Goal: Complete application form: Complete application form

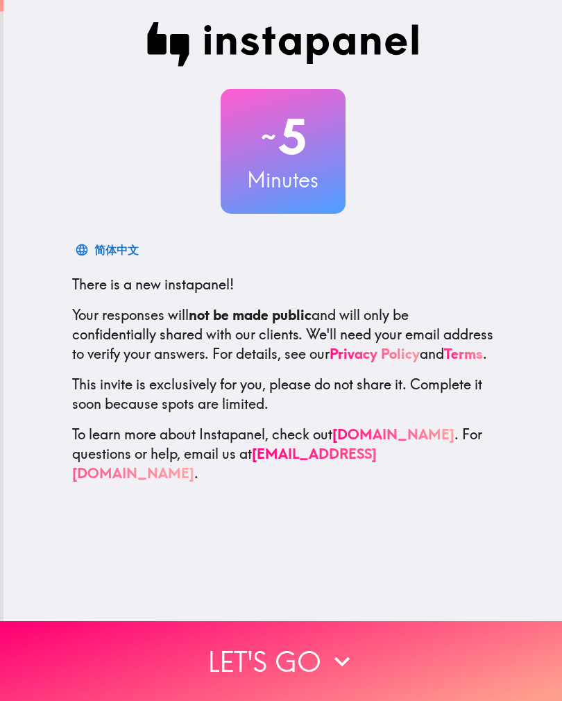
click at [285, 669] on button "Let's go" at bounding box center [281, 661] width 562 height 80
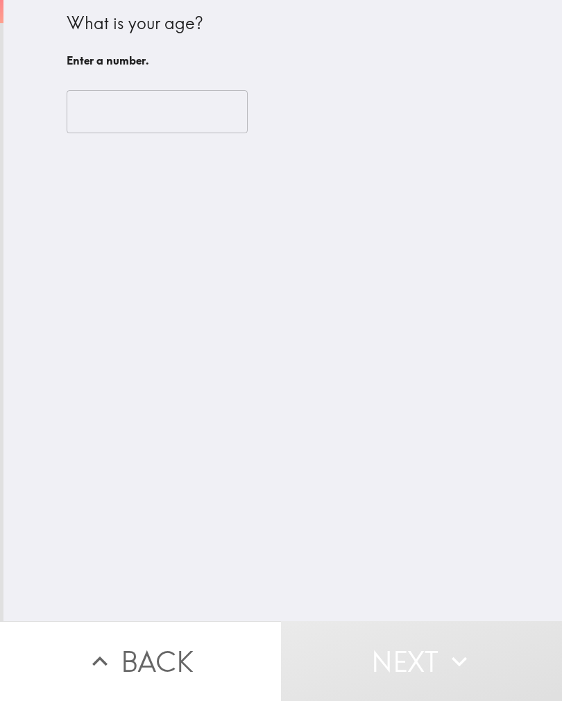
click at [105, 120] on input "number" at bounding box center [157, 111] width 181 height 43
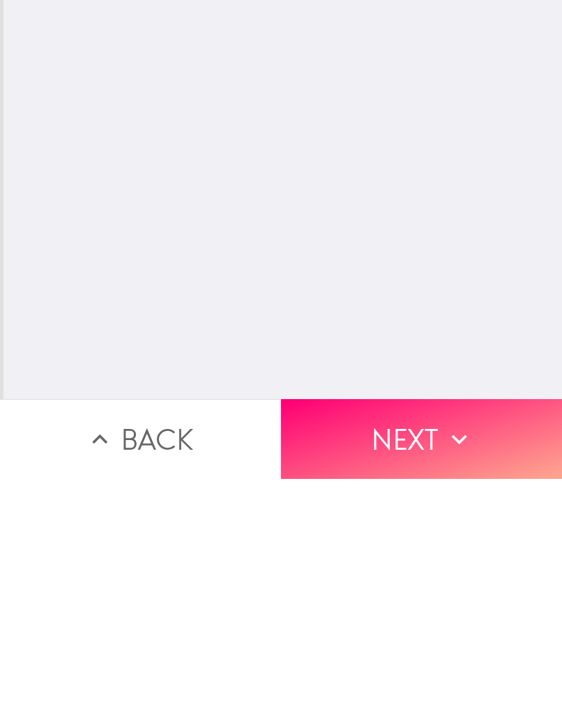
type input "31"
click at [450, 646] on icon "button" at bounding box center [459, 661] width 31 height 31
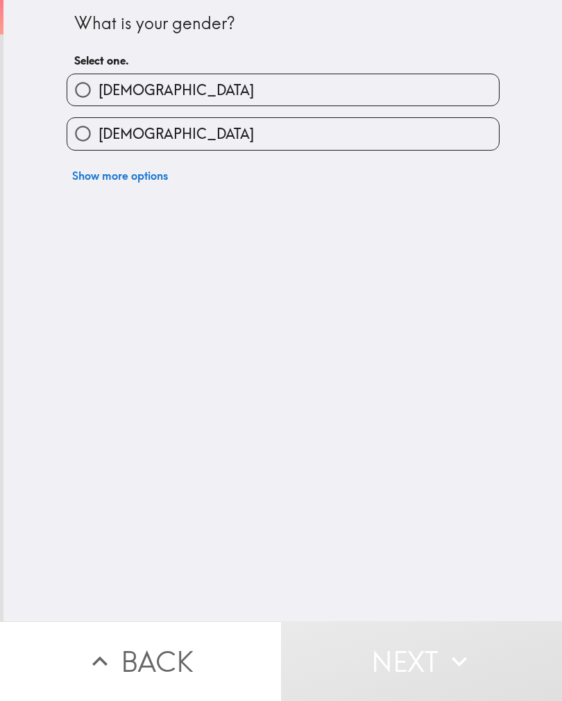
click at [477, 91] on label "[DEMOGRAPHIC_DATA]" at bounding box center [283, 89] width 432 height 31
click at [99, 91] on input "[DEMOGRAPHIC_DATA]" at bounding box center [82, 89] width 31 height 31
radio input "true"
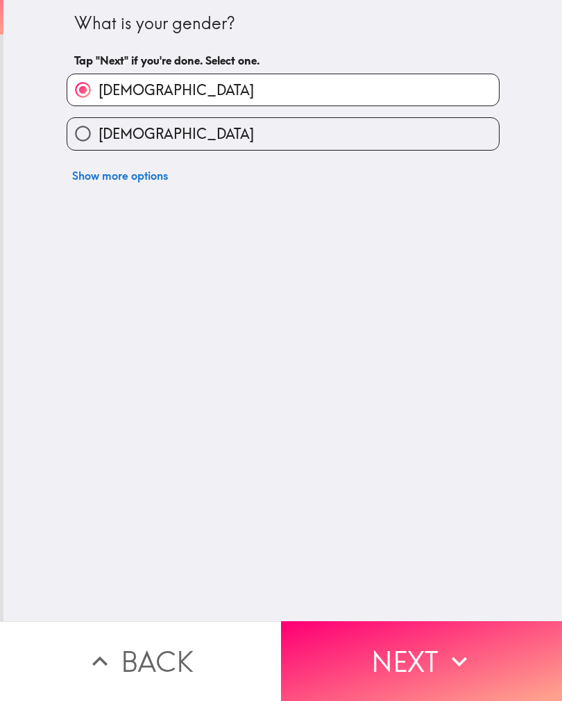
click at [426, 666] on button "Next" at bounding box center [421, 661] width 281 height 80
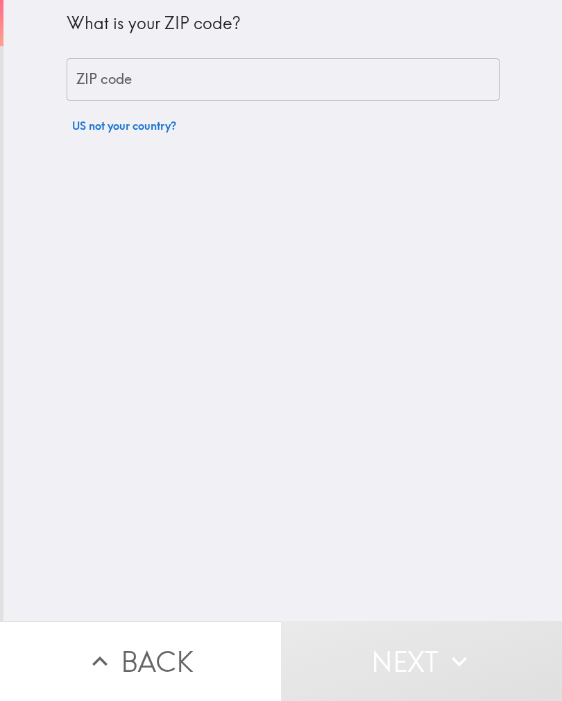
click at [115, 81] on div "ZIP code ZIP code" at bounding box center [283, 79] width 433 height 43
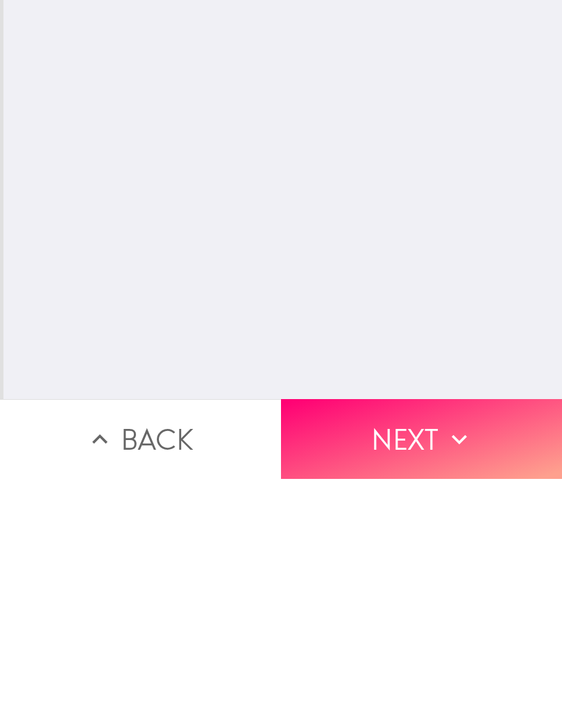
type input "08096"
click at [467, 646] on icon "button" at bounding box center [459, 661] width 31 height 31
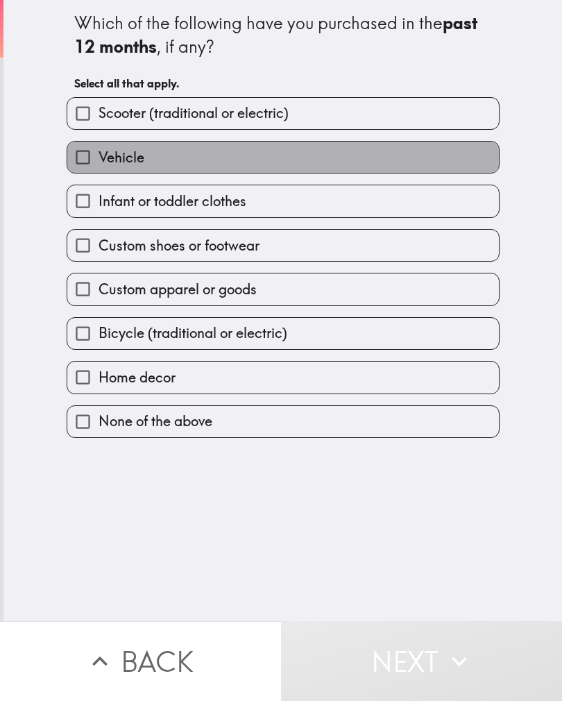
click at [473, 171] on label "Vehicle" at bounding box center [283, 157] width 432 height 31
click at [99, 171] on input "Vehicle" at bounding box center [82, 157] width 31 height 31
checkbox input "true"
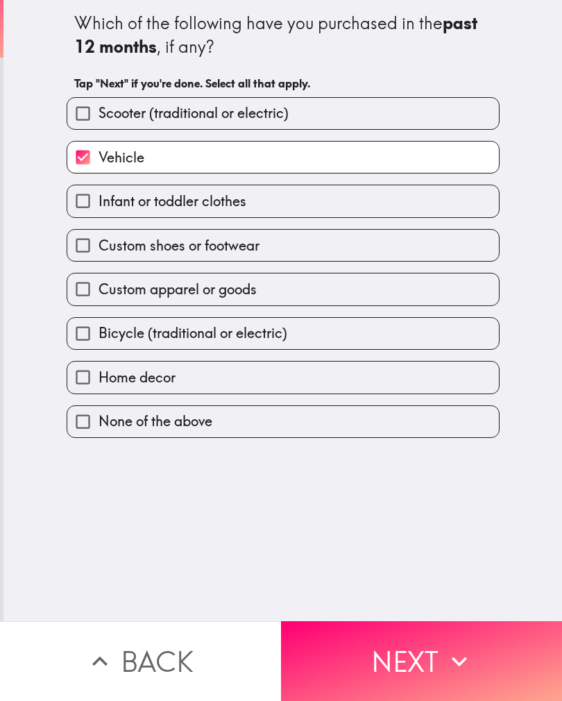
click at [474, 257] on label "Custom shoes or footwear" at bounding box center [283, 245] width 432 height 31
click at [99, 257] on input "Custom shoes or footwear" at bounding box center [82, 245] width 31 height 31
checkbox input "true"
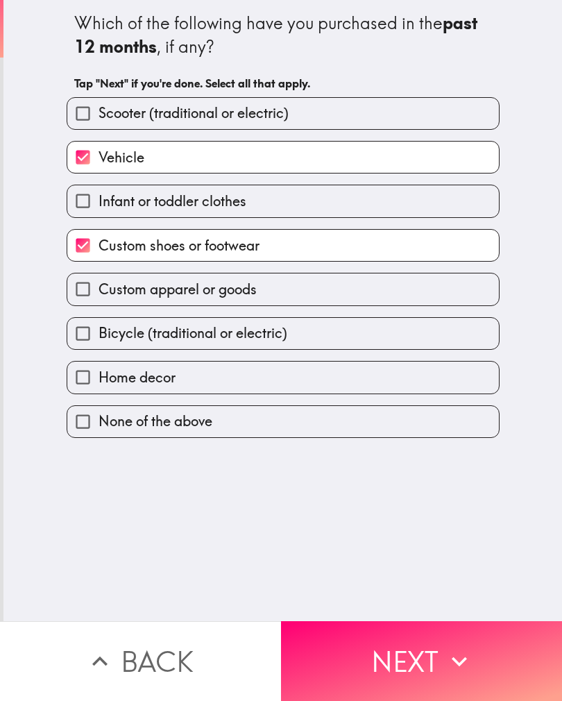
click at [474, 346] on label "Bicycle (traditional or electric)" at bounding box center [283, 333] width 432 height 31
click at [99, 346] on input "Bicycle (traditional or electric)" at bounding box center [82, 333] width 31 height 31
checkbox input "true"
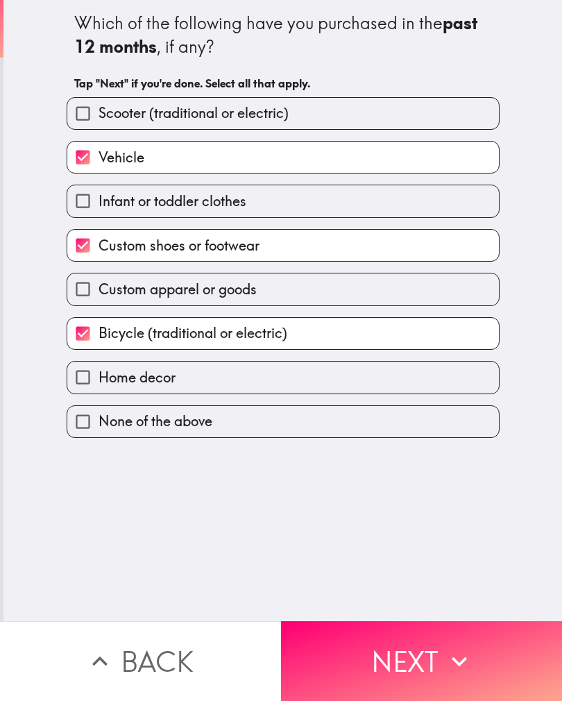
click at [477, 385] on label "Home decor" at bounding box center [283, 377] width 432 height 31
click at [99, 385] on input "Home decor" at bounding box center [82, 377] width 31 height 31
checkbox input "true"
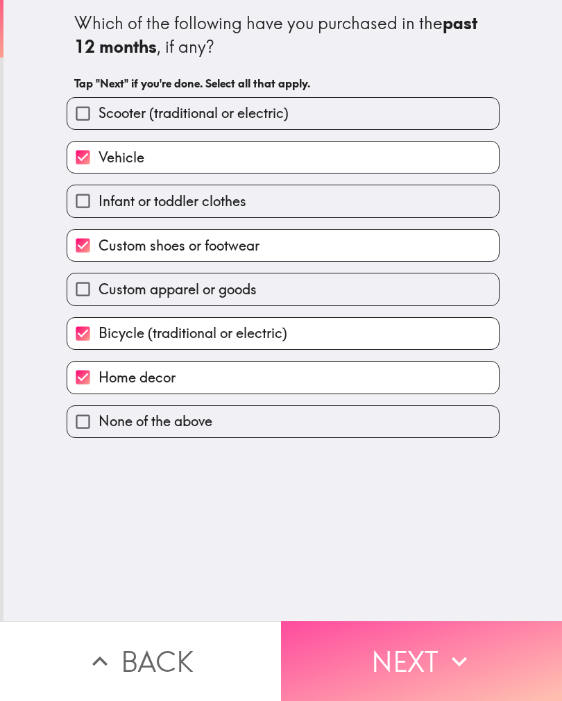
click at [454, 655] on icon "button" at bounding box center [459, 661] width 31 height 31
